Goal: Task Accomplishment & Management: Complete application form

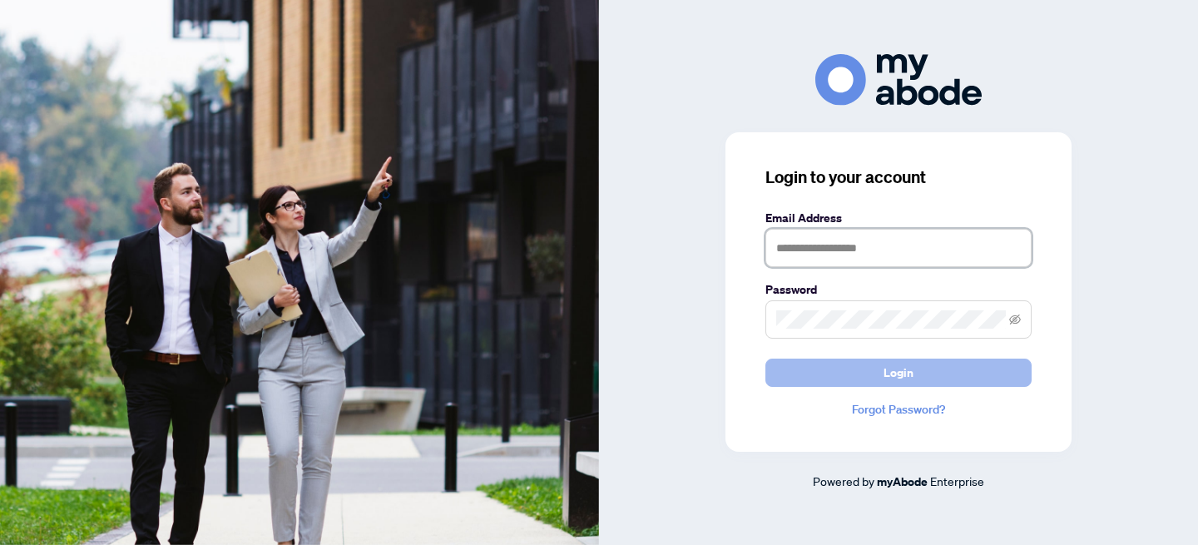
type input "**********"
click at [913, 374] on button "Login" at bounding box center [898, 373] width 266 height 28
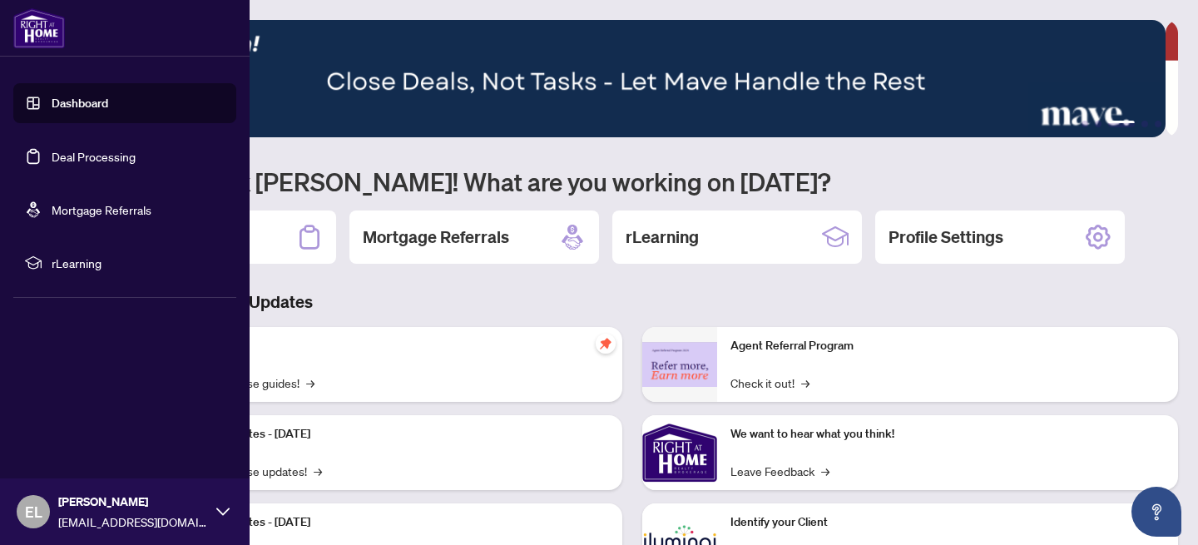
click at [62, 153] on link "Deal Processing" at bounding box center [94, 156] width 84 height 15
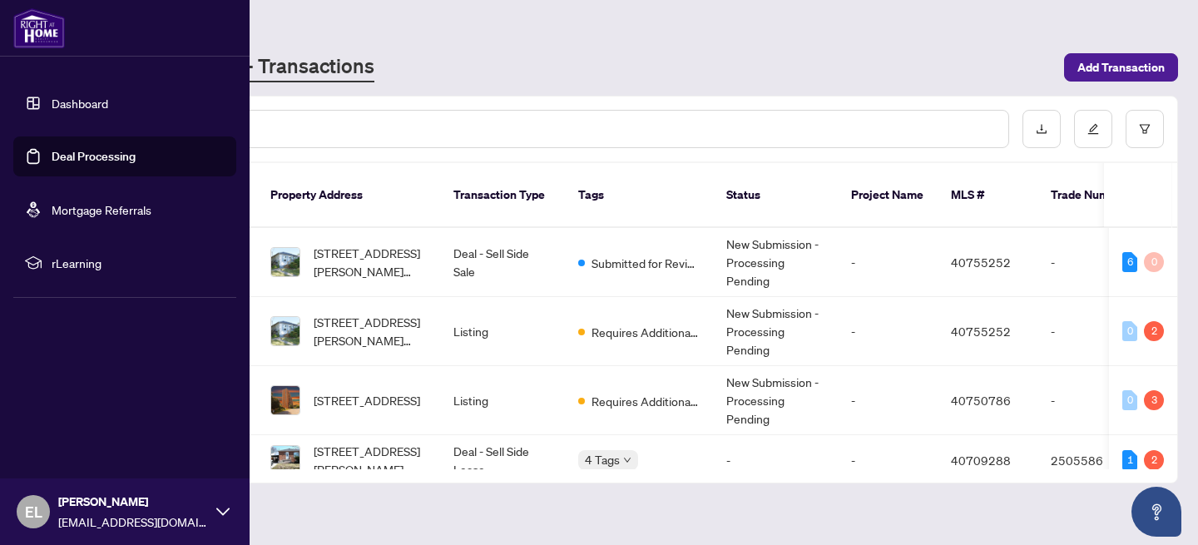
click at [72, 103] on link "Dashboard" at bounding box center [80, 103] width 57 height 15
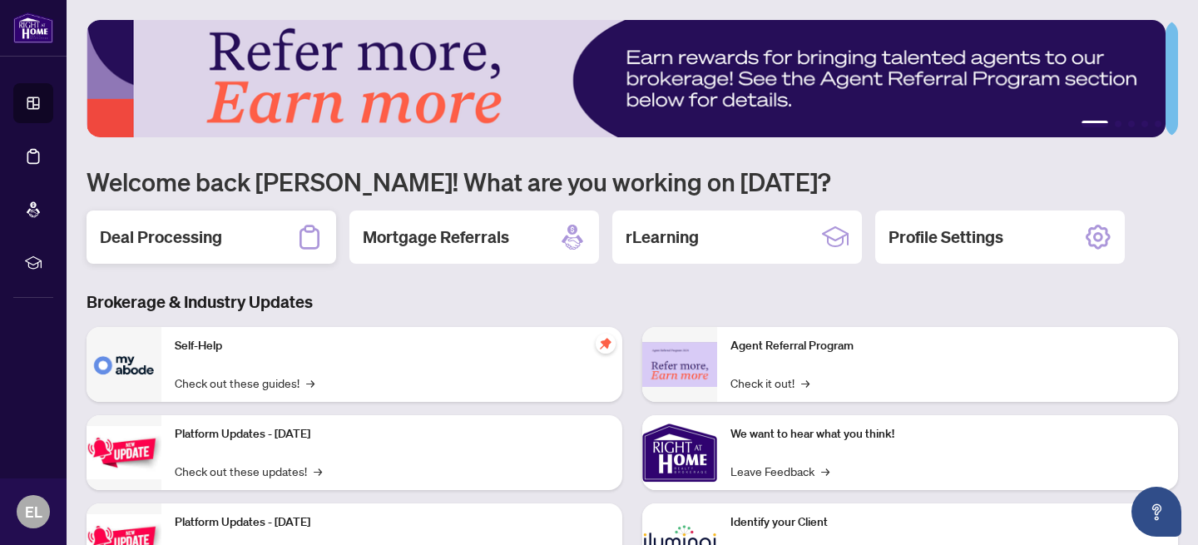
click at [210, 235] on h2 "Deal Processing" at bounding box center [161, 236] width 122 height 23
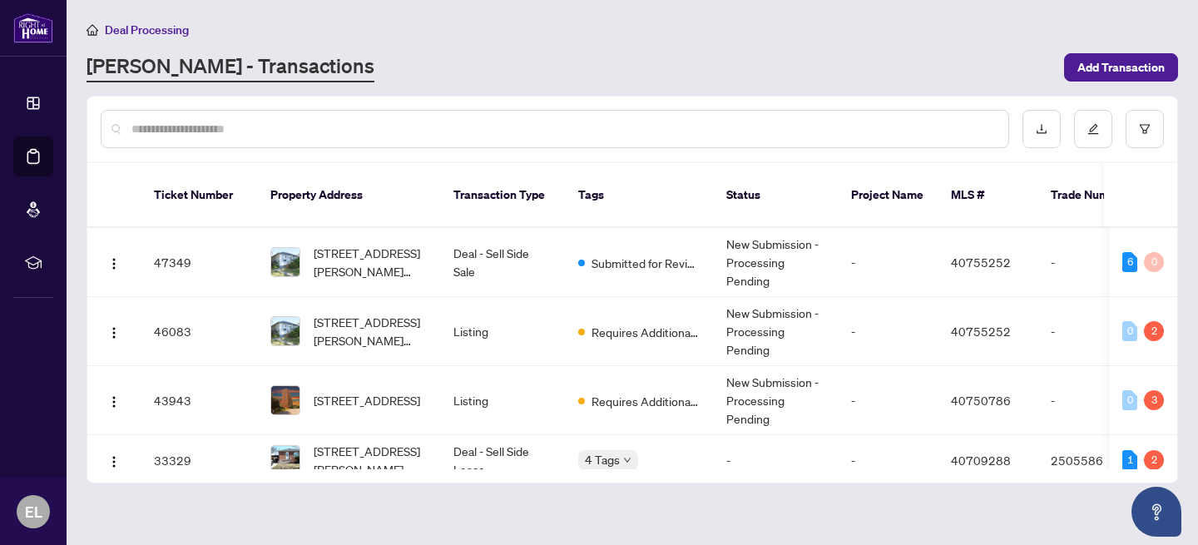
click at [215, 126] on input "text" at bounding box center [563, 129] width 864 height 18
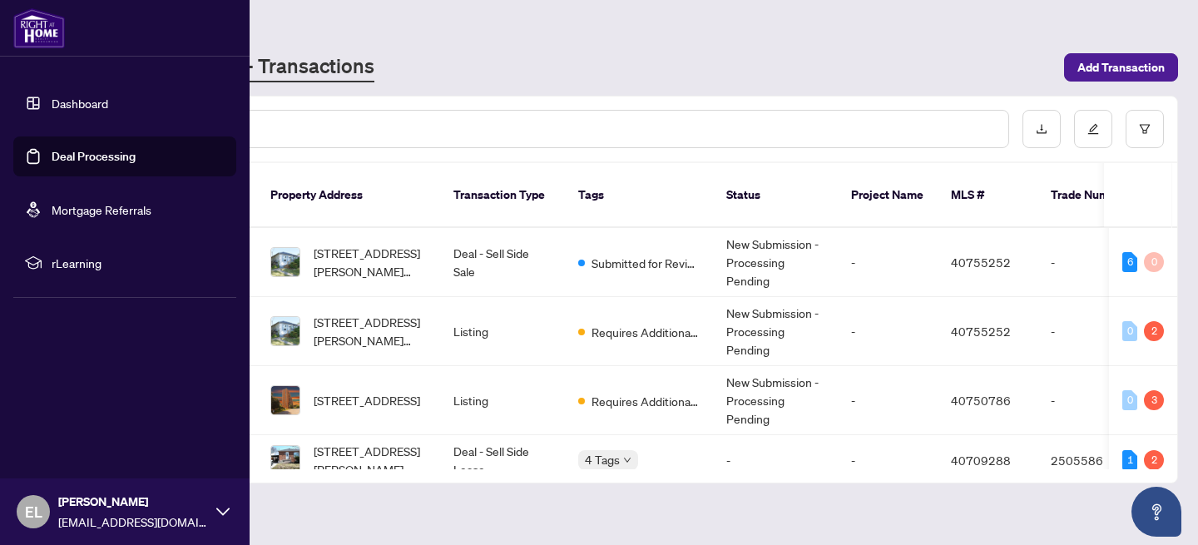
click at [52, 164] on link "Deal Processing" at bounding box center [94, 156] width 84 height 15
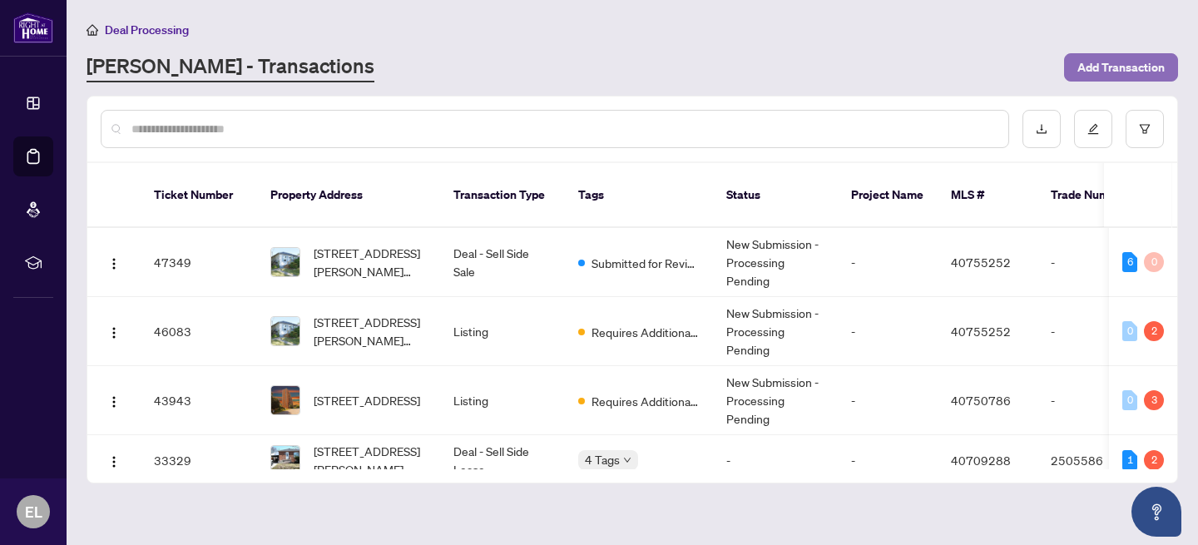
click at [1147, 54] on span "Add Transaction" at bounding box center [1120, 67] width 87 height 27
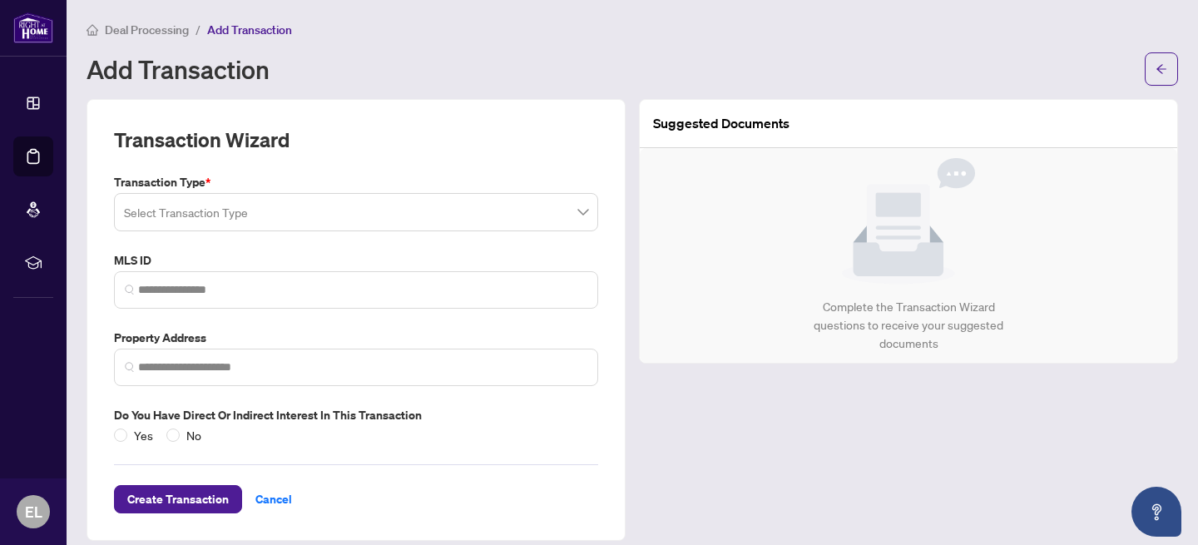
click at [230, 216] on input "search" at bounding box center [348, 214] width 449 height 37
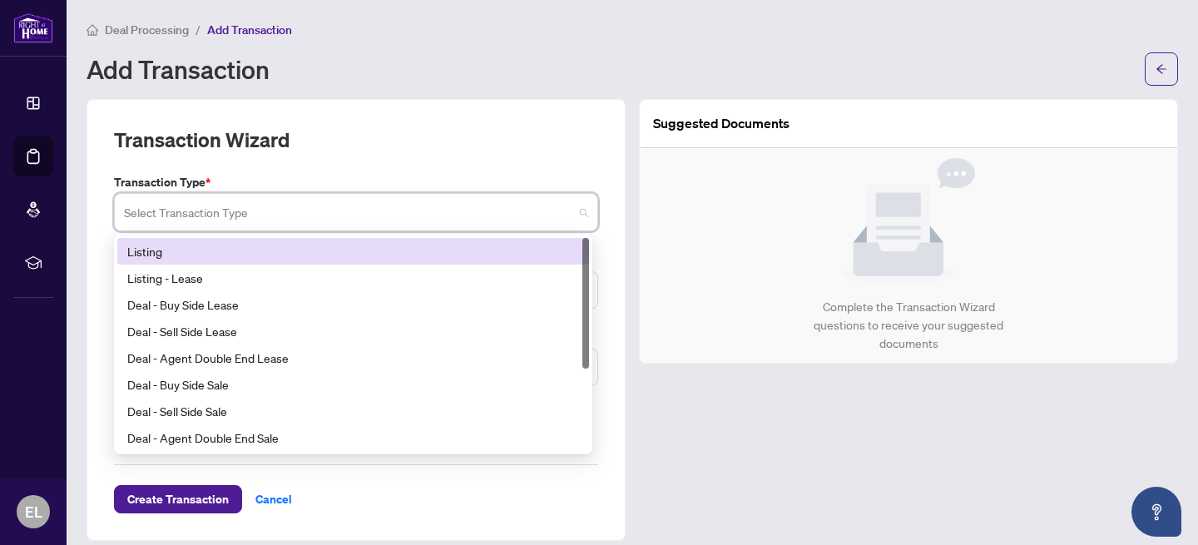
click at [206, 250] on div "Listing" at bounding box center [353, 251] width 452 height 18
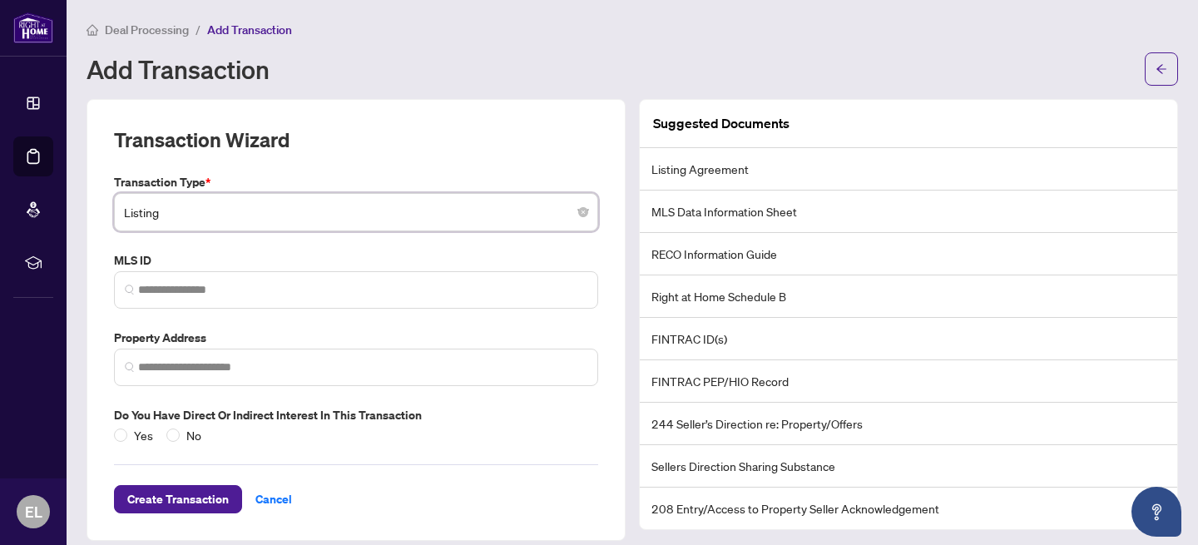
click at [227, 213] on span "Listing" at bounding box center [356, 212] width 464 height 32
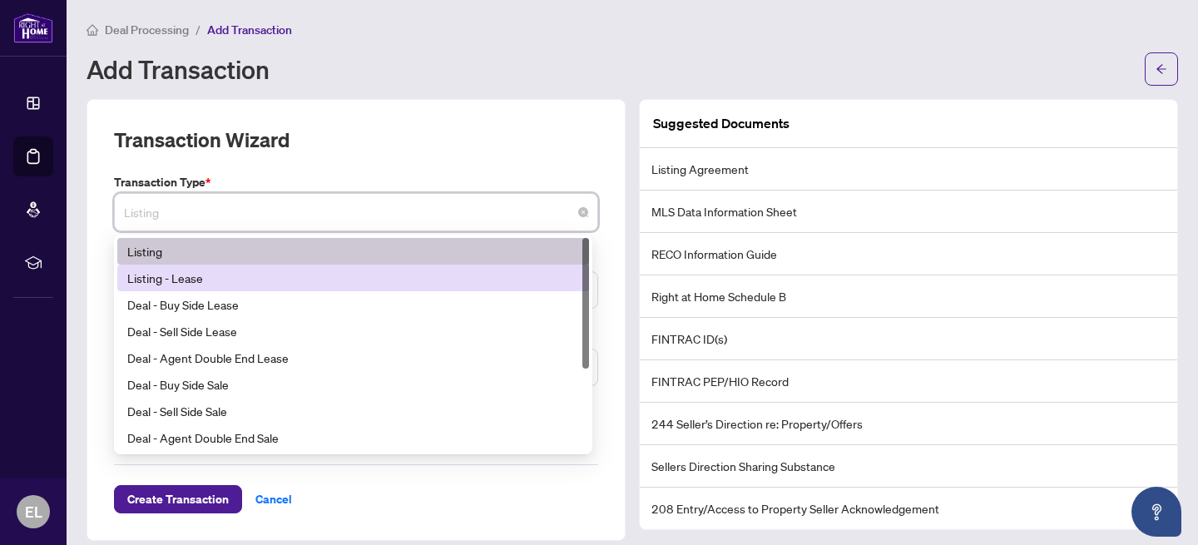
click at [226, 274] on div "Listing - Lease" at bounding box center [353, 278] width 452 height 18
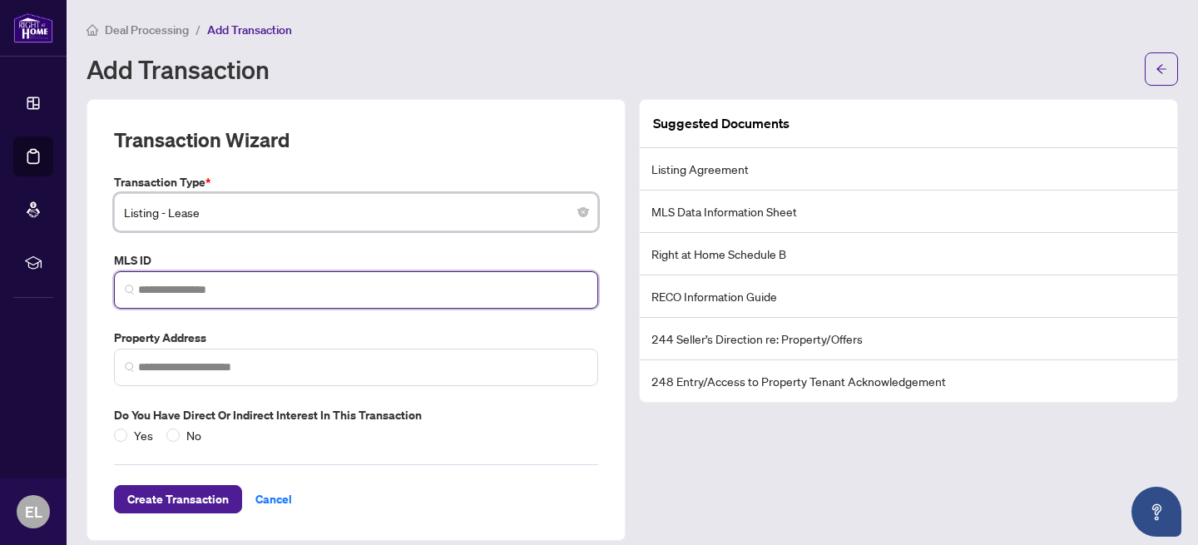
click at [224, 289] on input "search" at bounding box center [362, 289] width 449 height 17
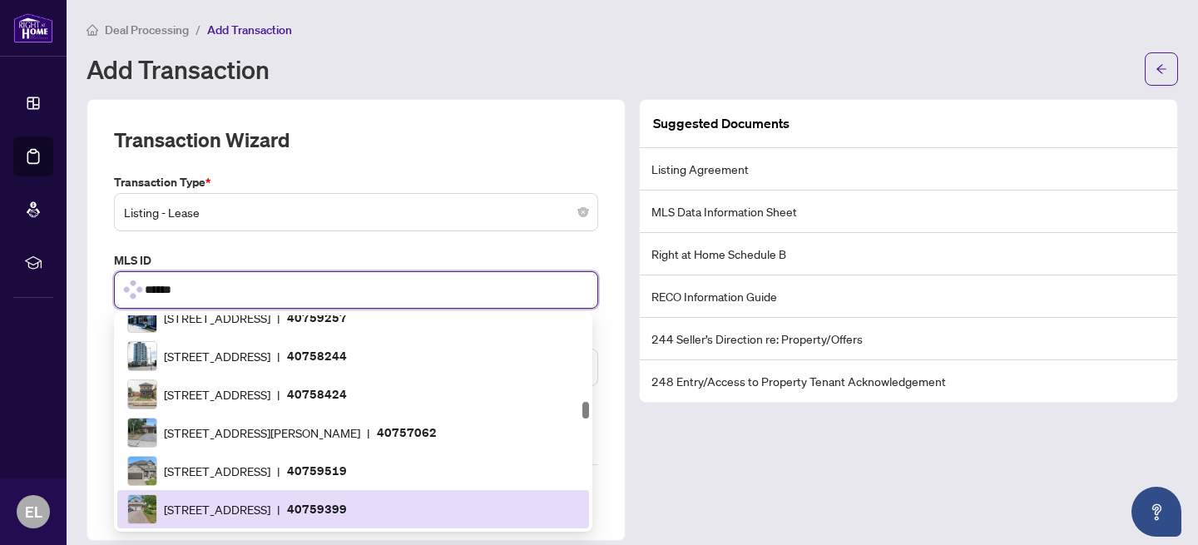
scroll to position [970, 0]
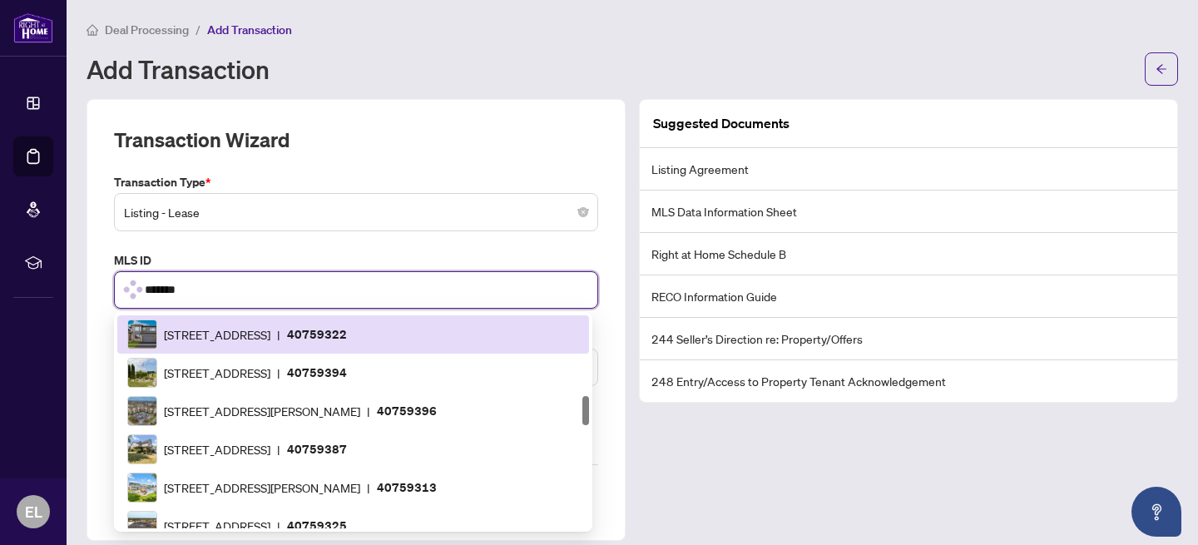
type input "********"
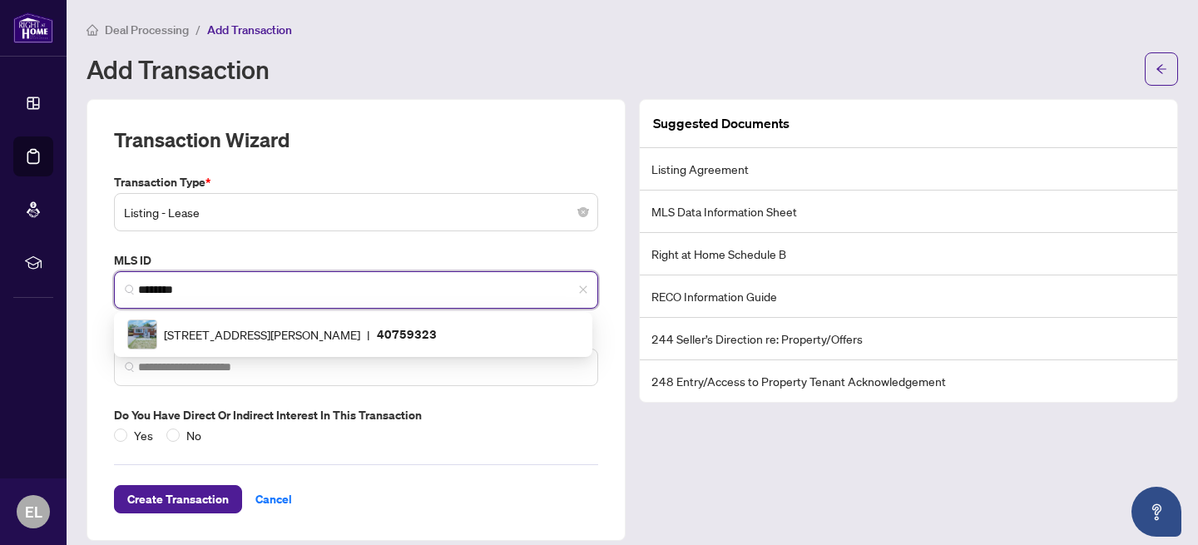
scroll to position [0, 0]
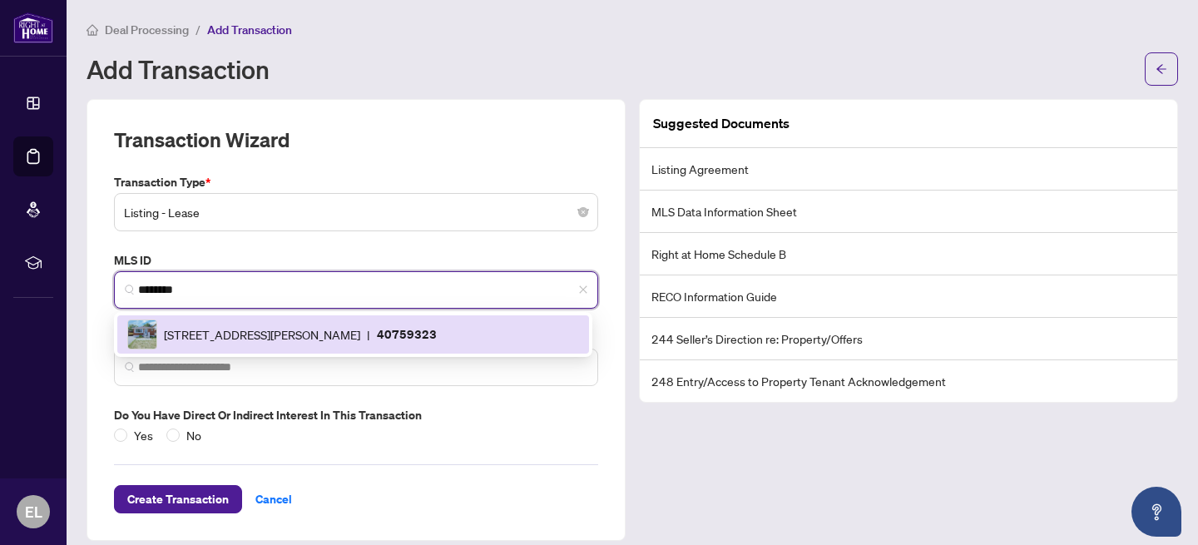
click at [137, 324] on img at bounding box center [142, 334] width 28 height 28
type input "**********"
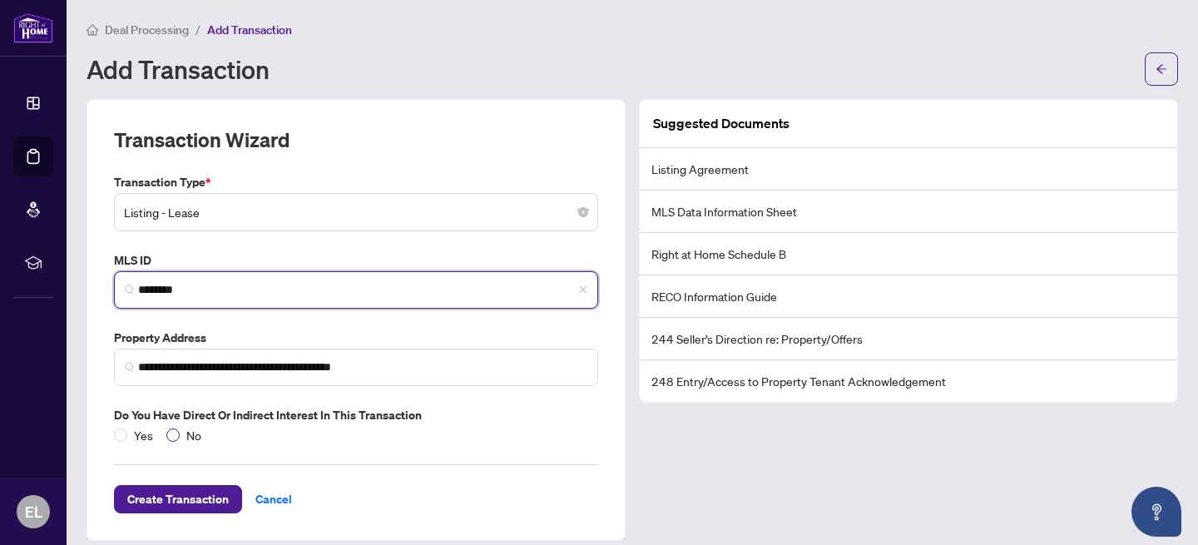
type input "********"
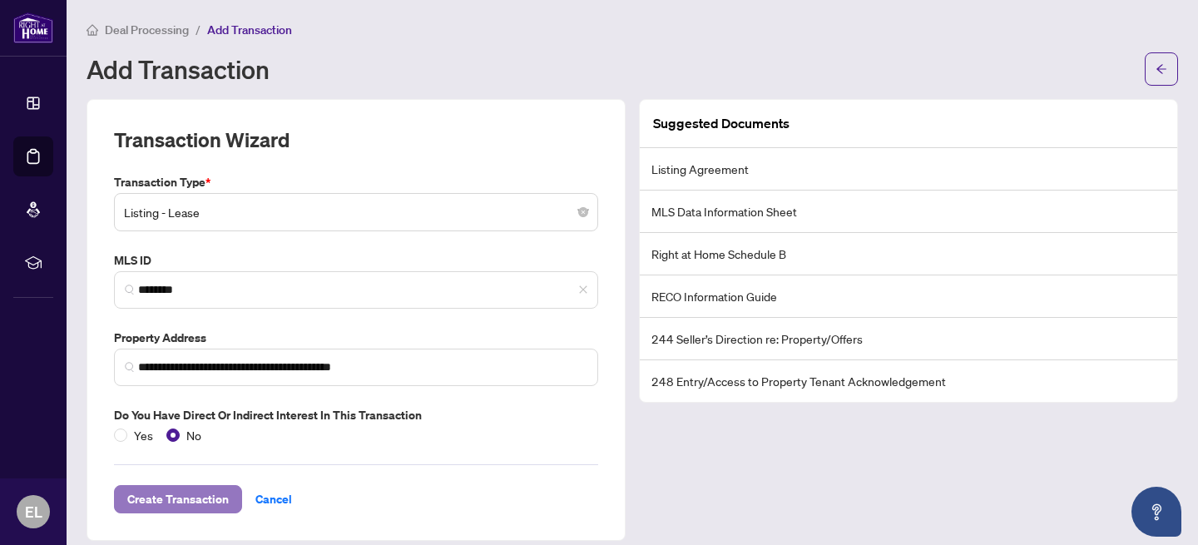
click at [198, 495] on span "Create Transaction" at bounding box center [177, 499] width 101 height 27
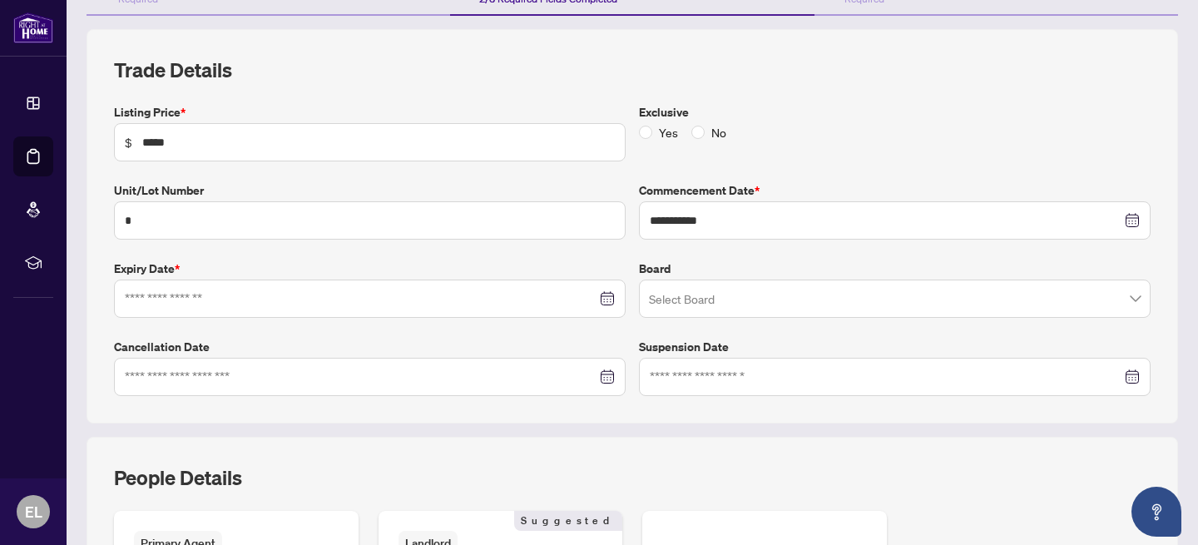
scroll to position [201, 0]
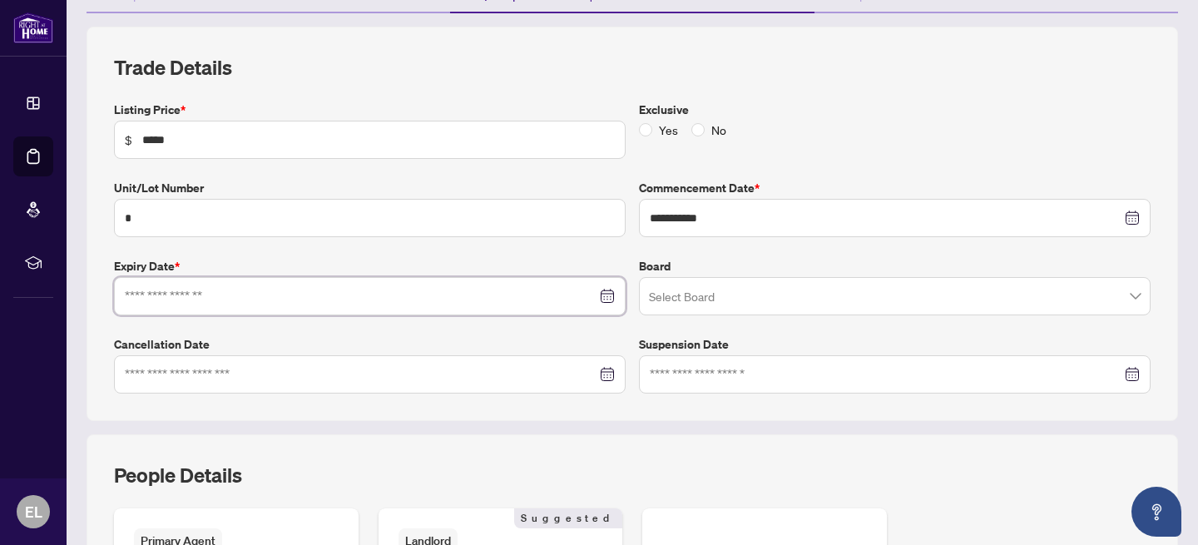
click at [259, 294] on input at bounding box center [361, 296] width 472 height 18
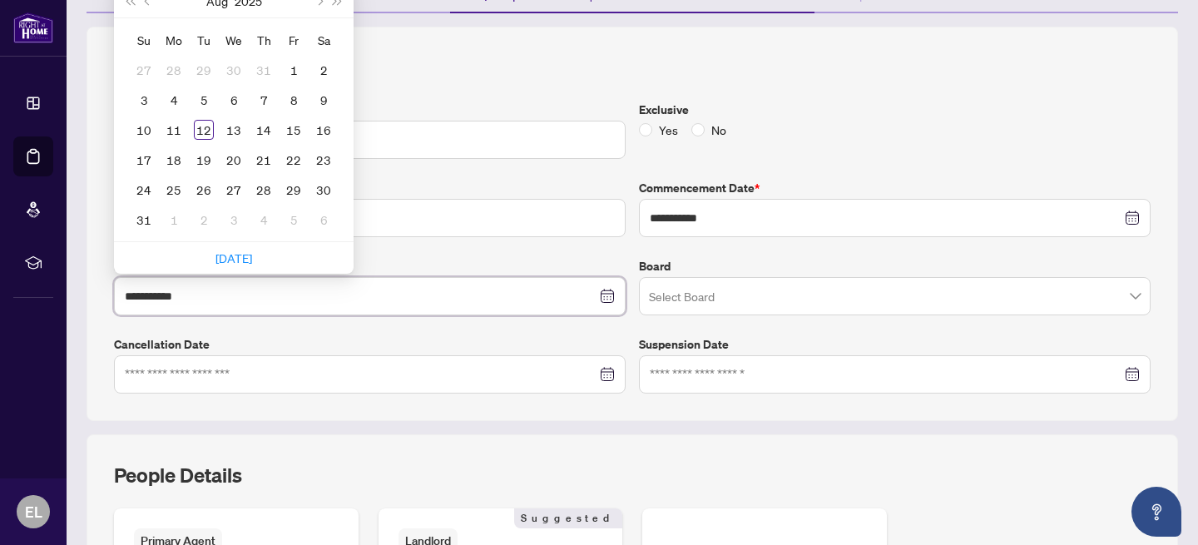
type input "**********"
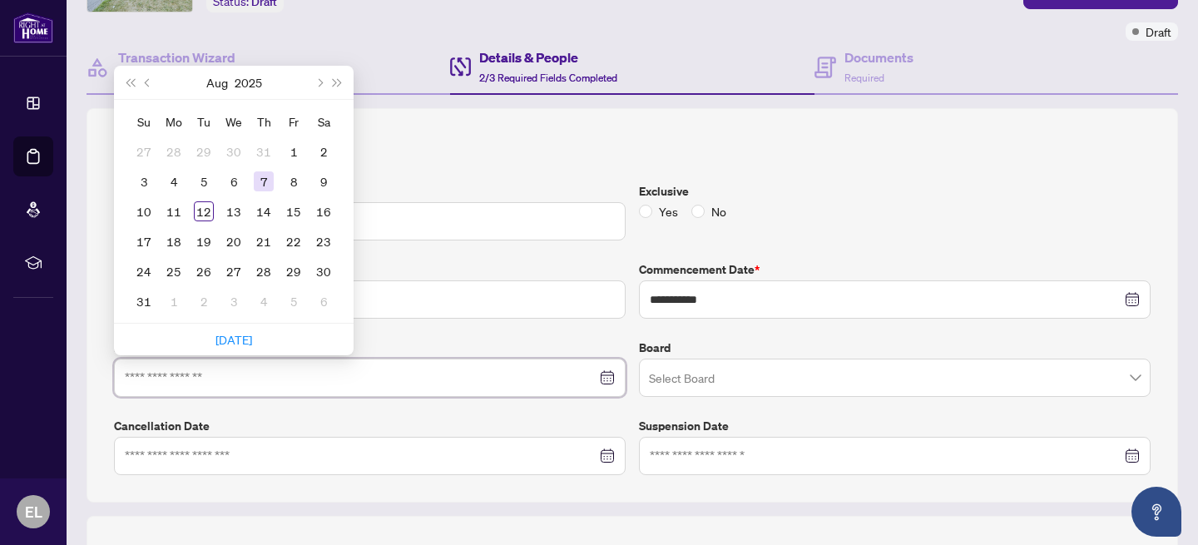
scroll to position [119, 0]
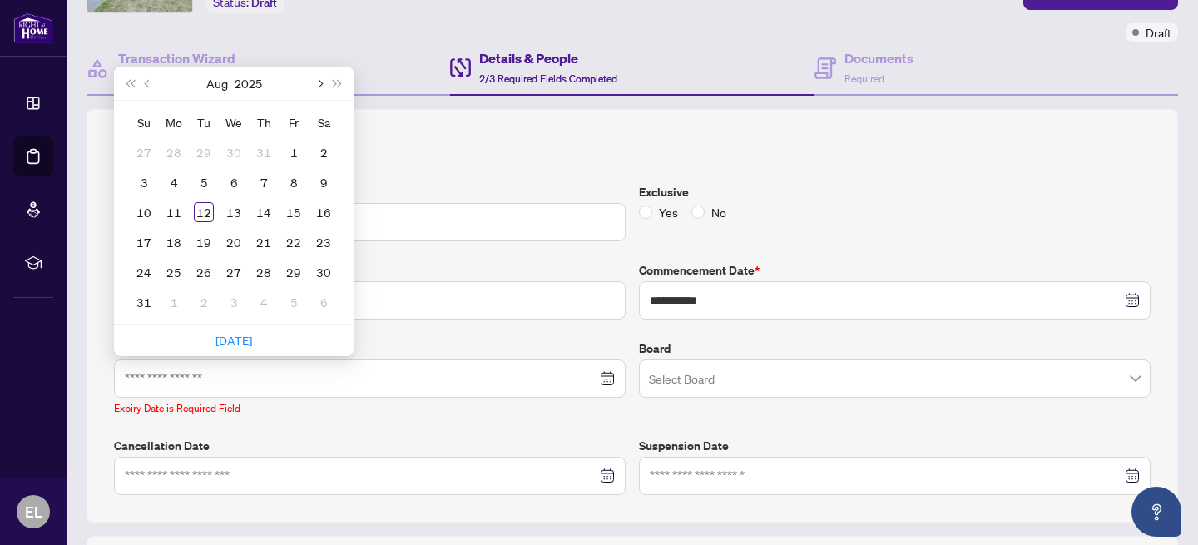
click at [322, 80] on button "Next month (PageDown)" at bounding box center [318, 83] width 18 height 33
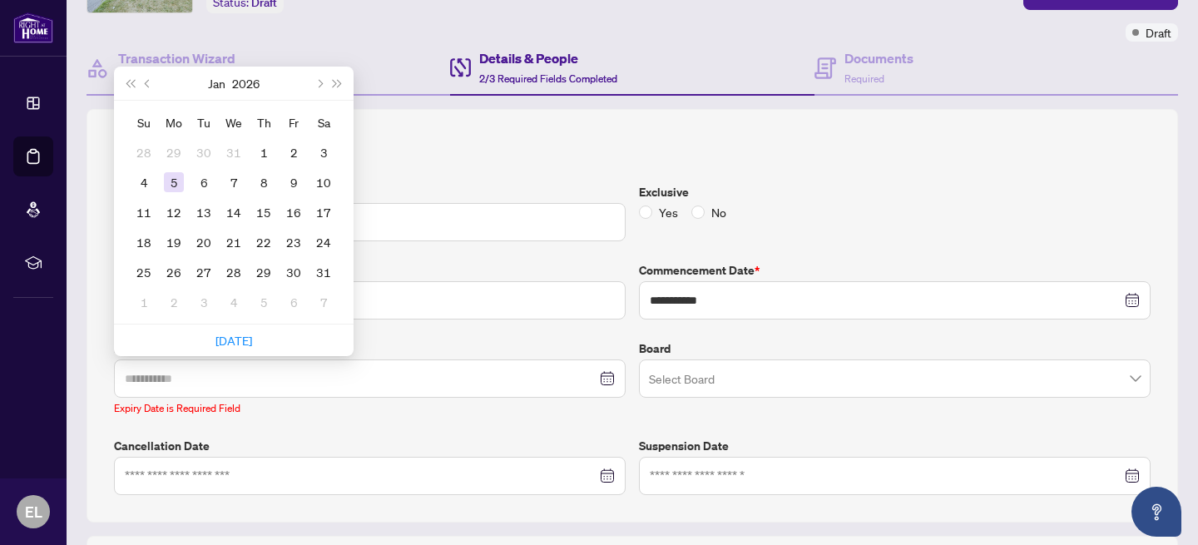
type input "**********"
click at [176, 179] on div "5" at bounding box center [174, 182] width 20 height 20
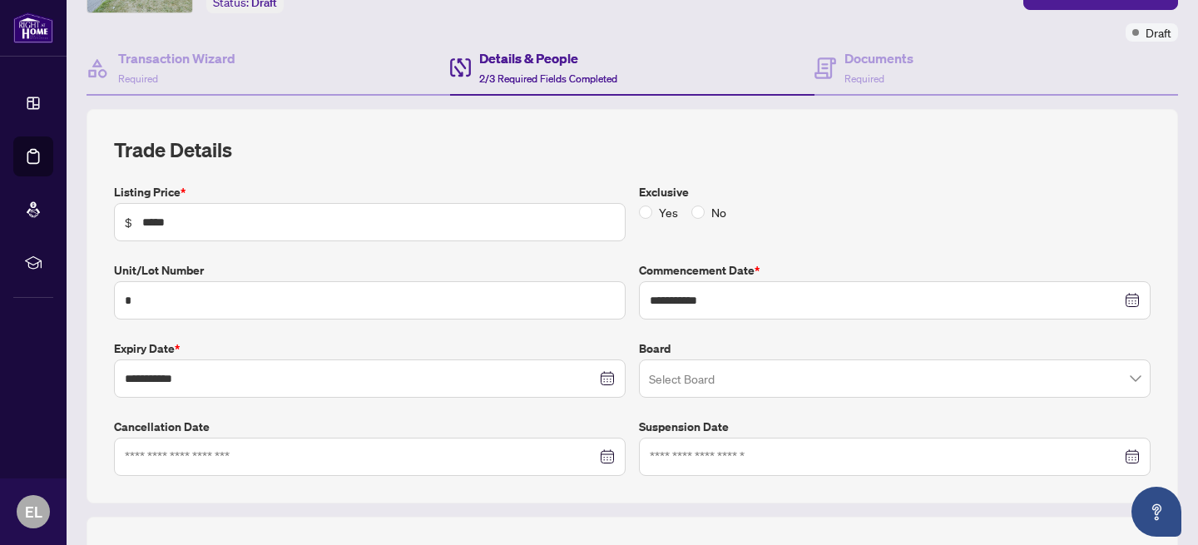
click at [819, 375] on input "search" at bounding box center [887, 381] width 477 height 37
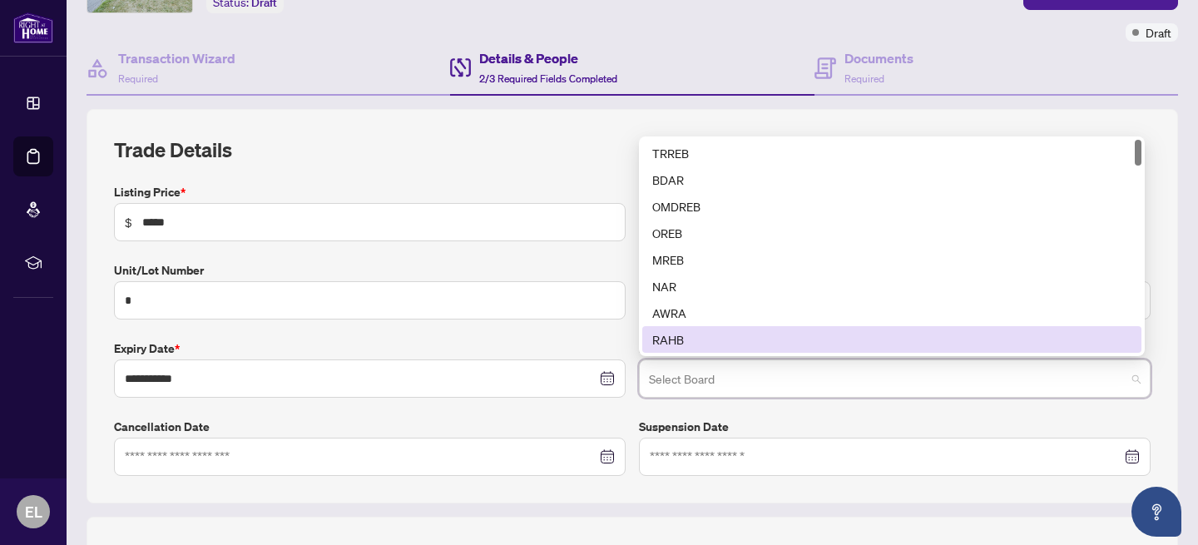
click at [713, 339] on div "RAHB" at bounding box center [891, 339] width 479 height 18
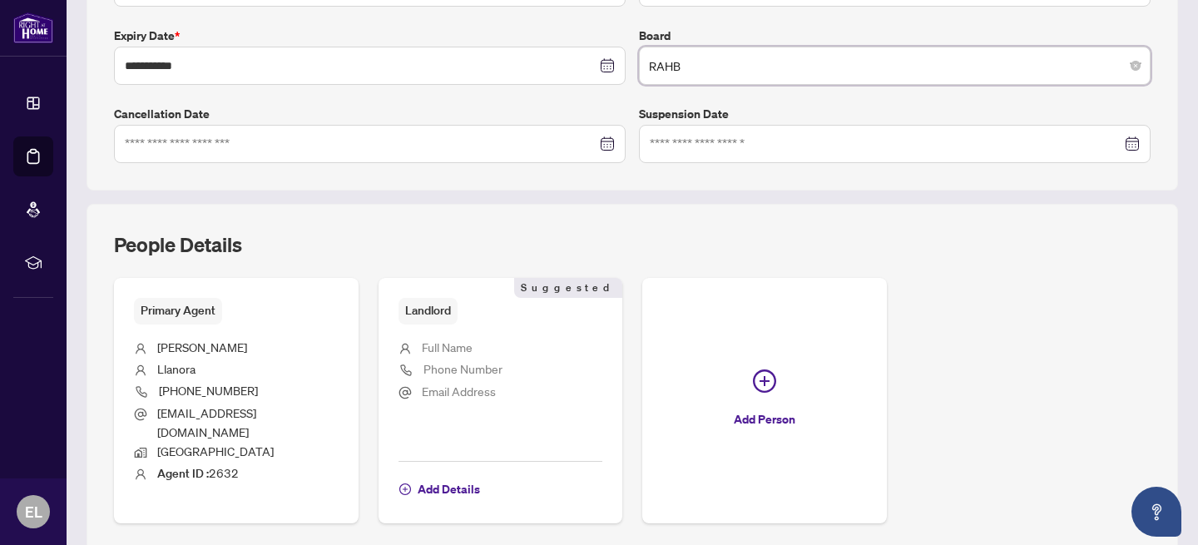
scroll to position [432, 0]
click at [448, 349] on span "Full Name" at bounding box center [447, 346] width 51 height 15
click at [460, 476] on span "Add Details" at bounding box center [449, 489] width 62 height 27
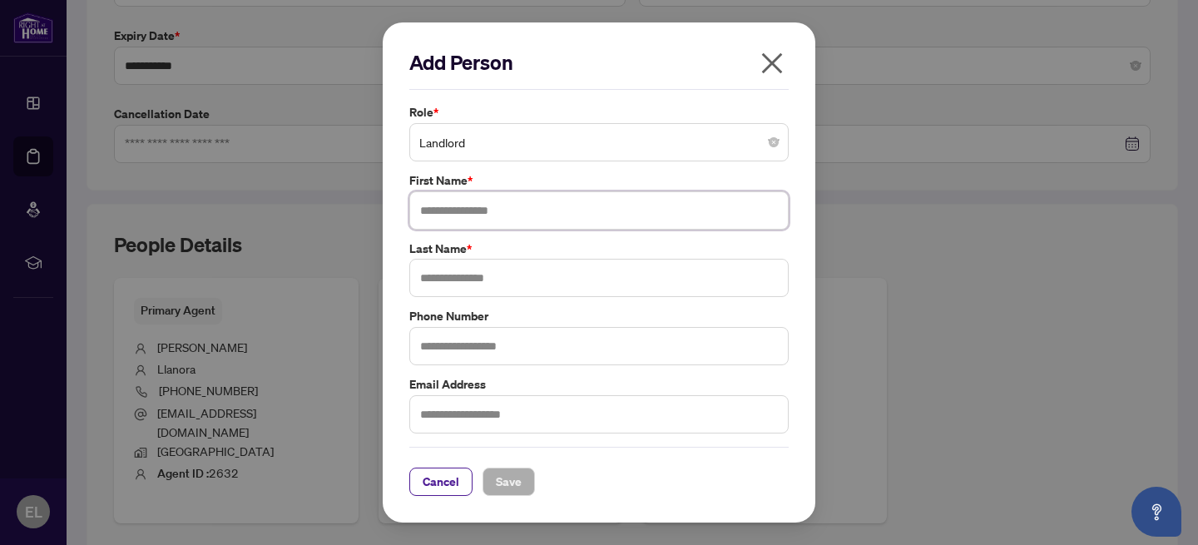
click at [480, 211] on input "text" at bounding box center [598, 210] width 379 height 38
type input "*******"
type input "******"
click at [463, 339] on input "text" at bounding box center [598, 346] width 379 height 38
type input "**********"
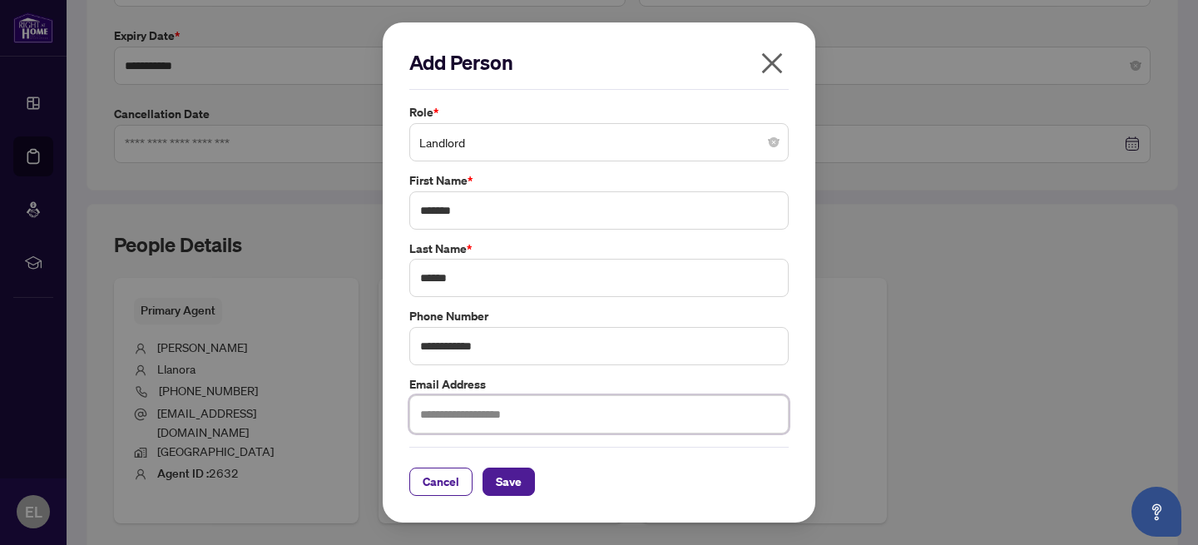
click at [474, 418] on input "text" at bounding box center [598, 414] width 379 height 38
type input "**********"
click at [516, 482] on span "Save" at bounding box center [509, 481] width 26 height 27
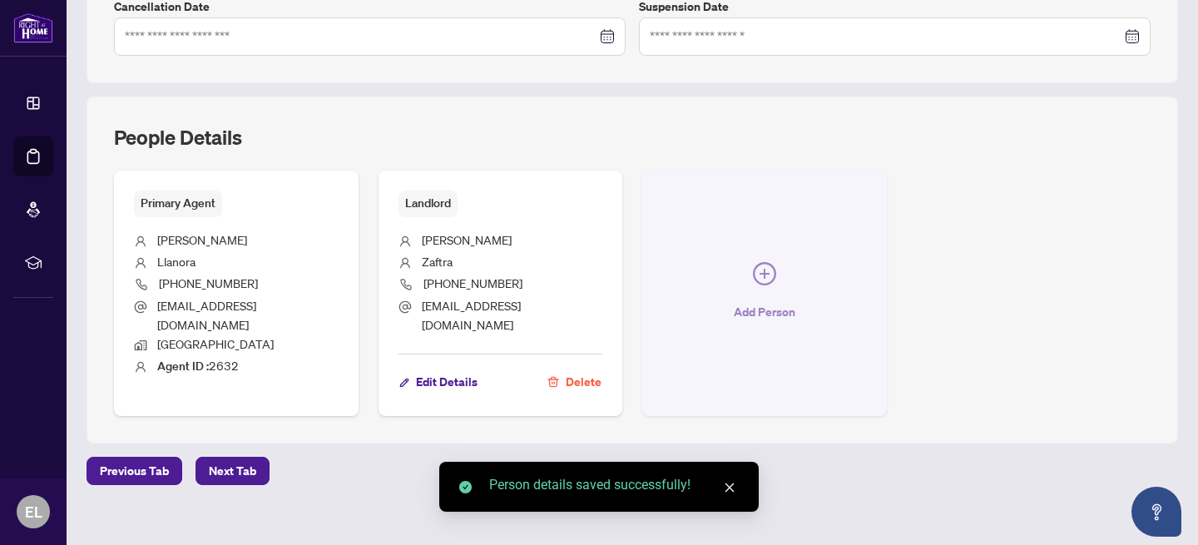
scroll to position [527, 0]
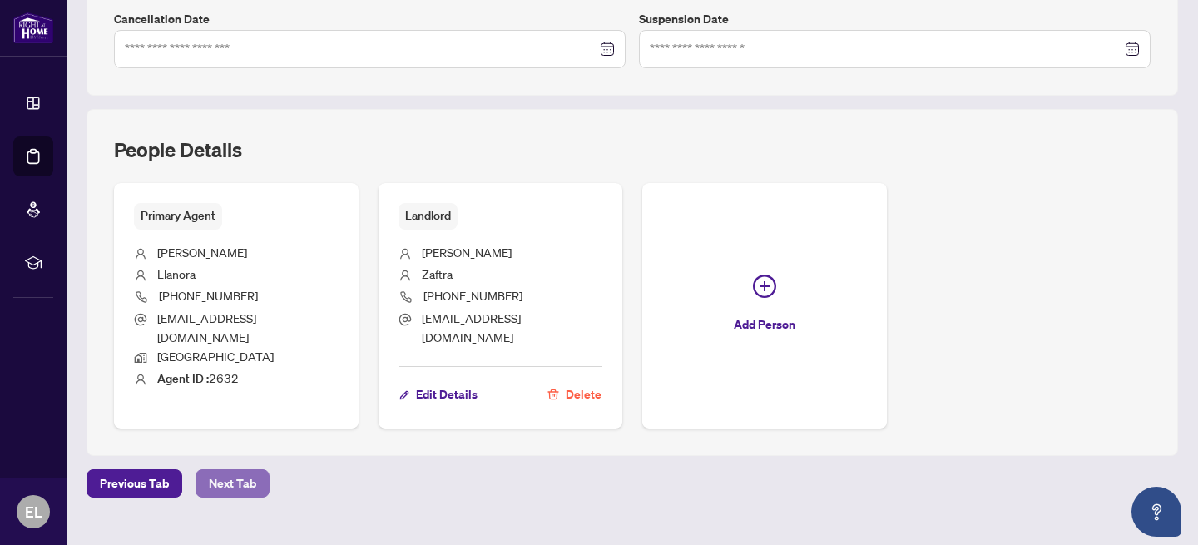
click at [225, 470] on span "Next Tab" at bounding box center [232, 483] width 47 height 27
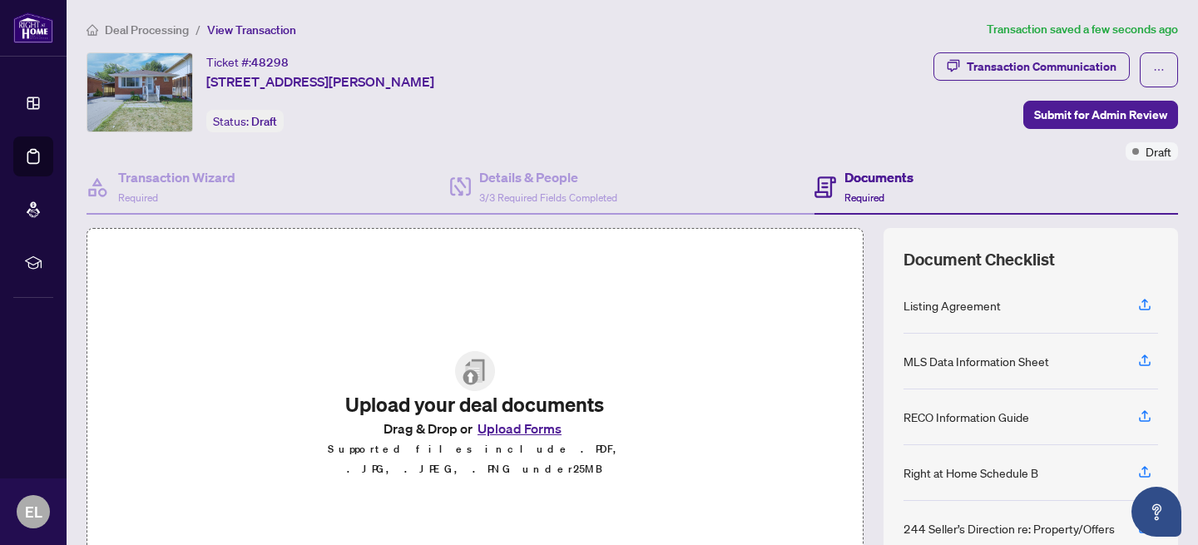
scroll to position [176, 0]
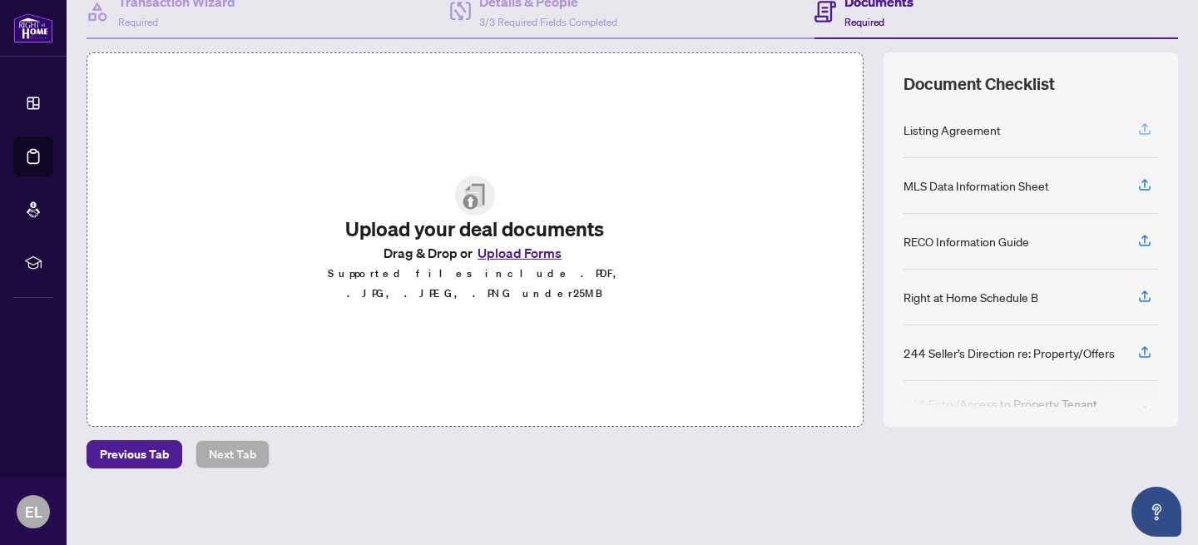
click at [1141, 124] on icon "button" at bounding box center [1144, 127] width 7 height 8
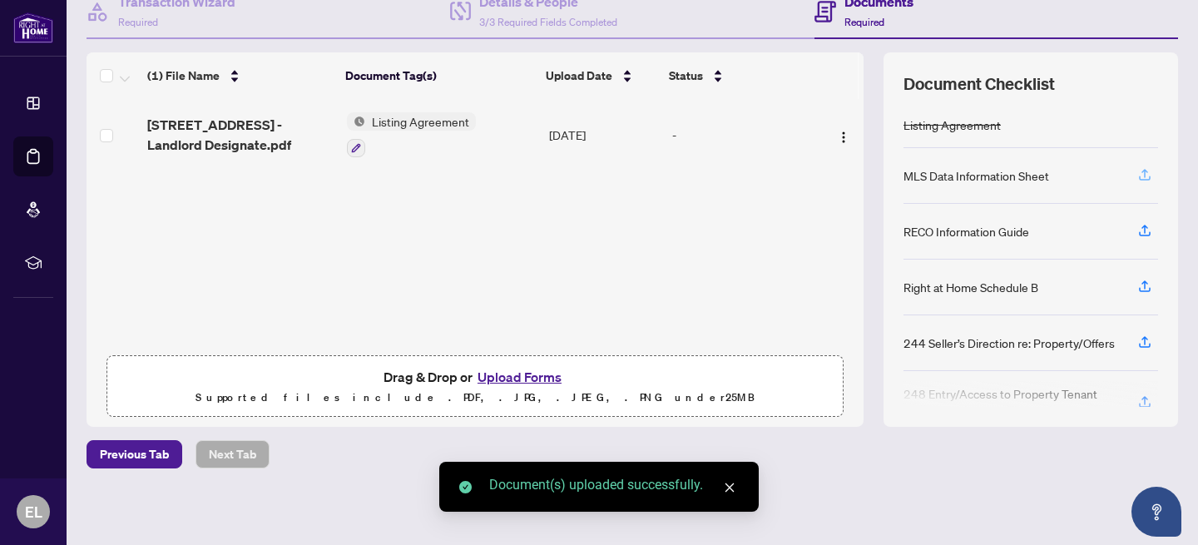
click at [1137, 172] on icon "button" at bounding box center [1144, 174] width 15 height 15
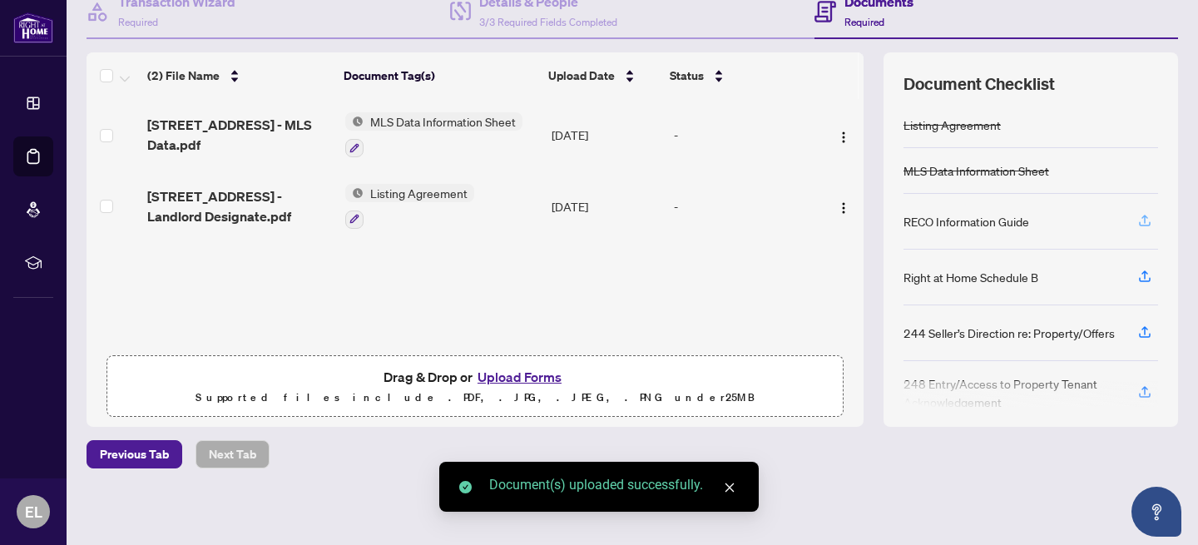
click at [1137, 218] on icon "button" at bounding box center [1144, 220] width 15 height 15
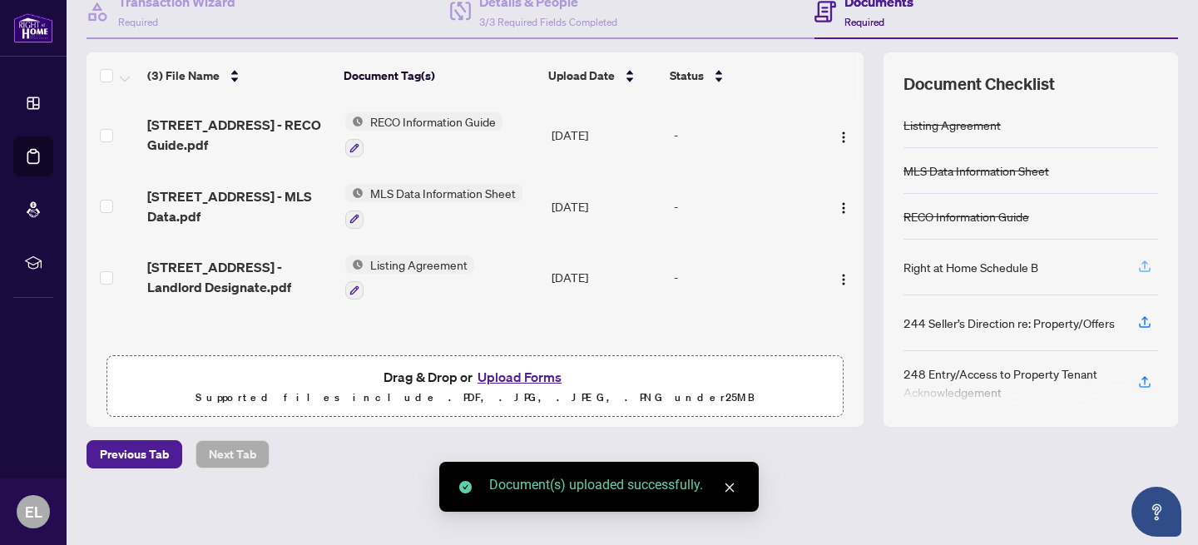
click at [1137, 262] on icon "button" at bounding box center [1144, 266] width 15 height 15
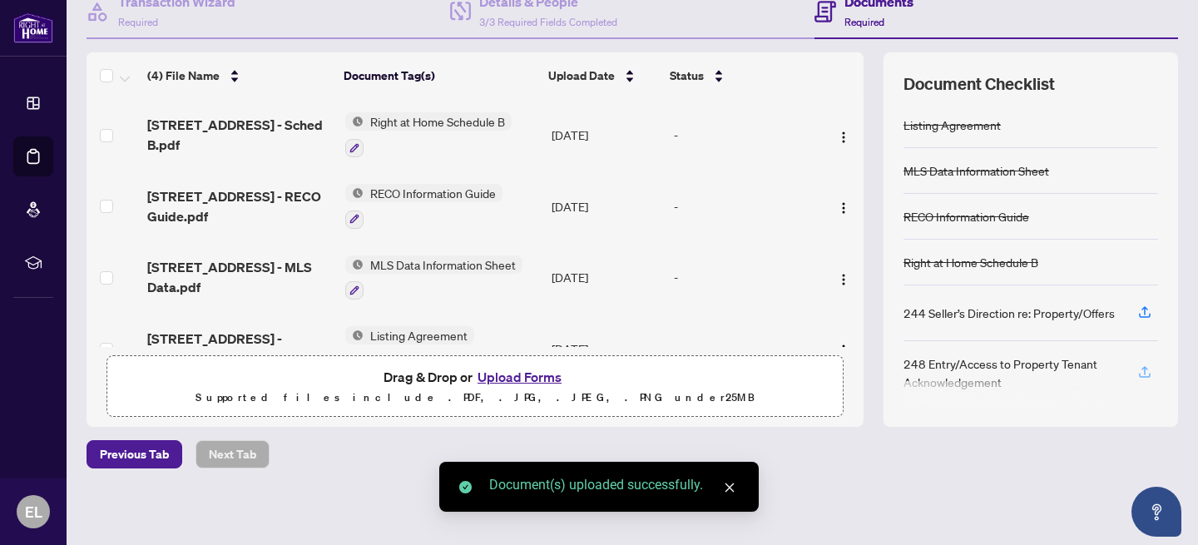
click at [1137, 369] on icon "button" at bounding box center [1144, 371] width 15 height 15
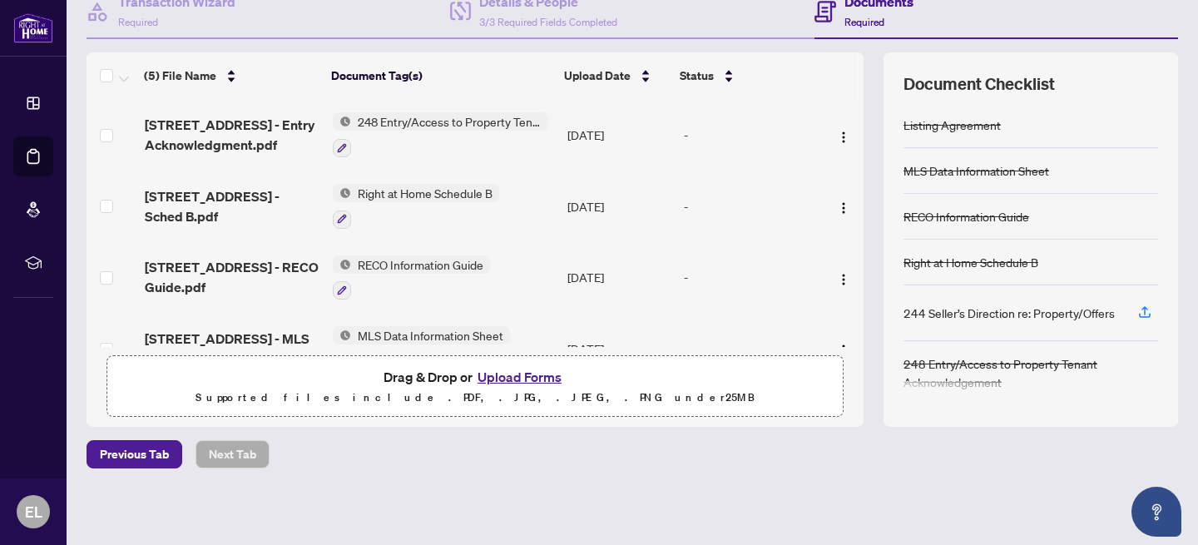
scroll to position [0, 0]
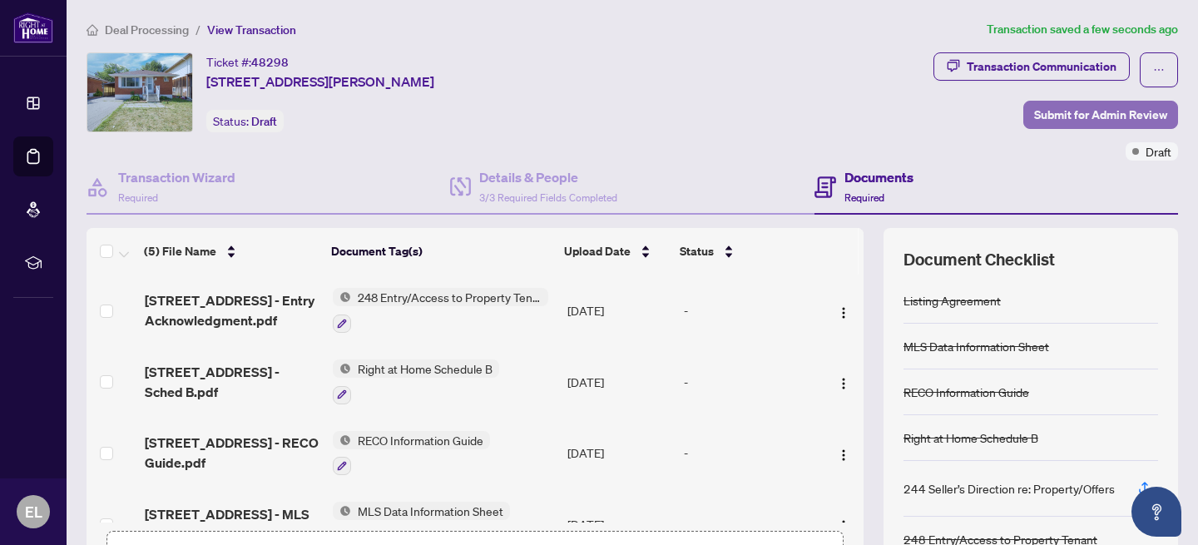
click at [1109, 110] on span "Submit for Admin Review" at bounding box center [1100, 114] width 133 height 27
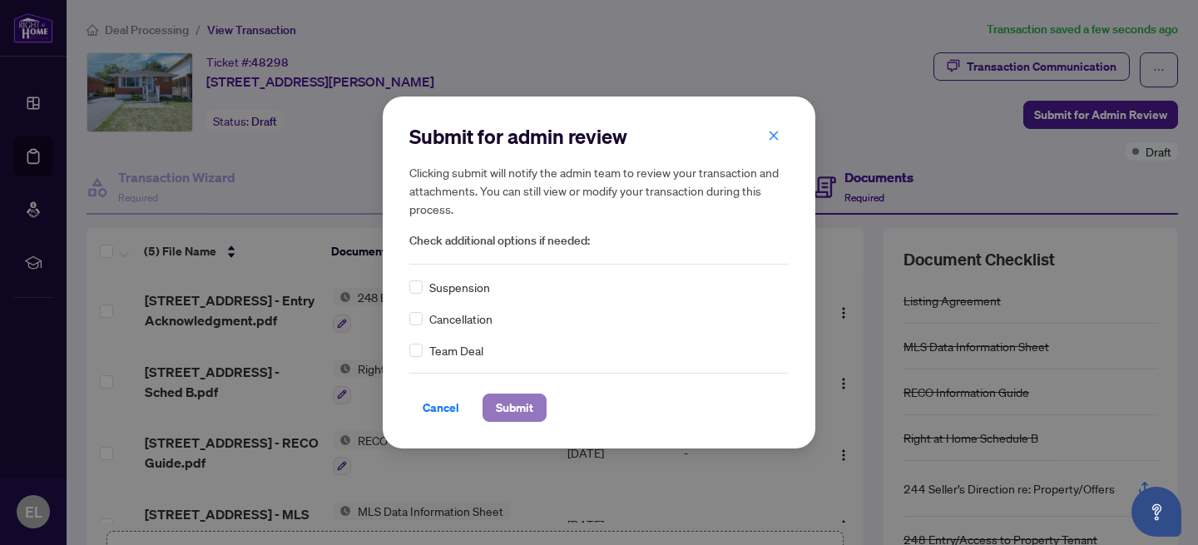
click at [513, 406] on span "Submit" at bounding box center [514, 407] width 37 height 27
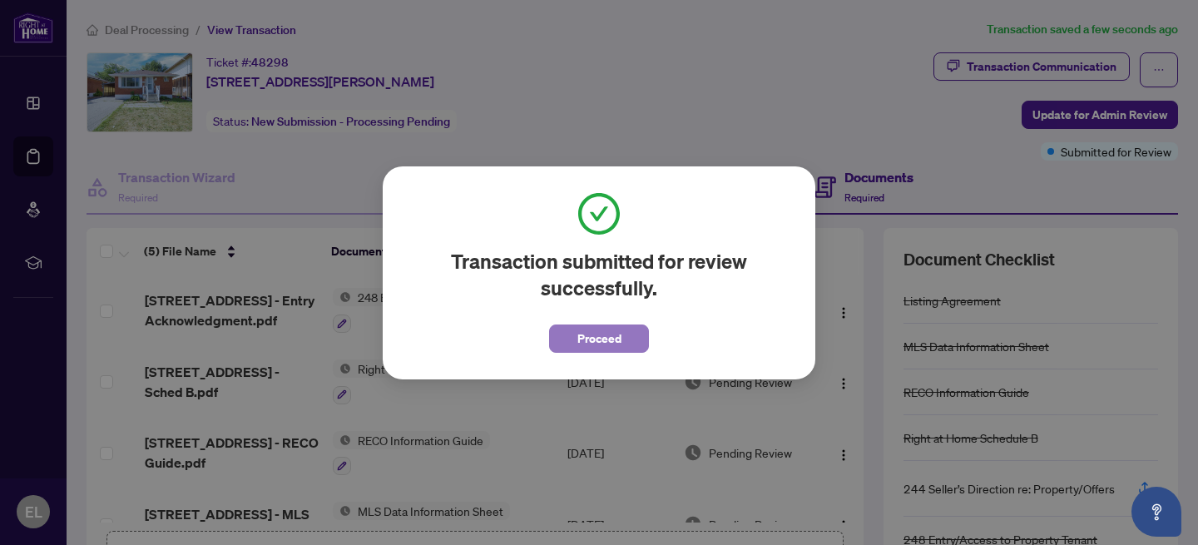
click at [612, 338] on span "Proceed" at bounding box center [599, 338] width 44 height 27
